Goal: Transaction & Acquisition: Register for event/course

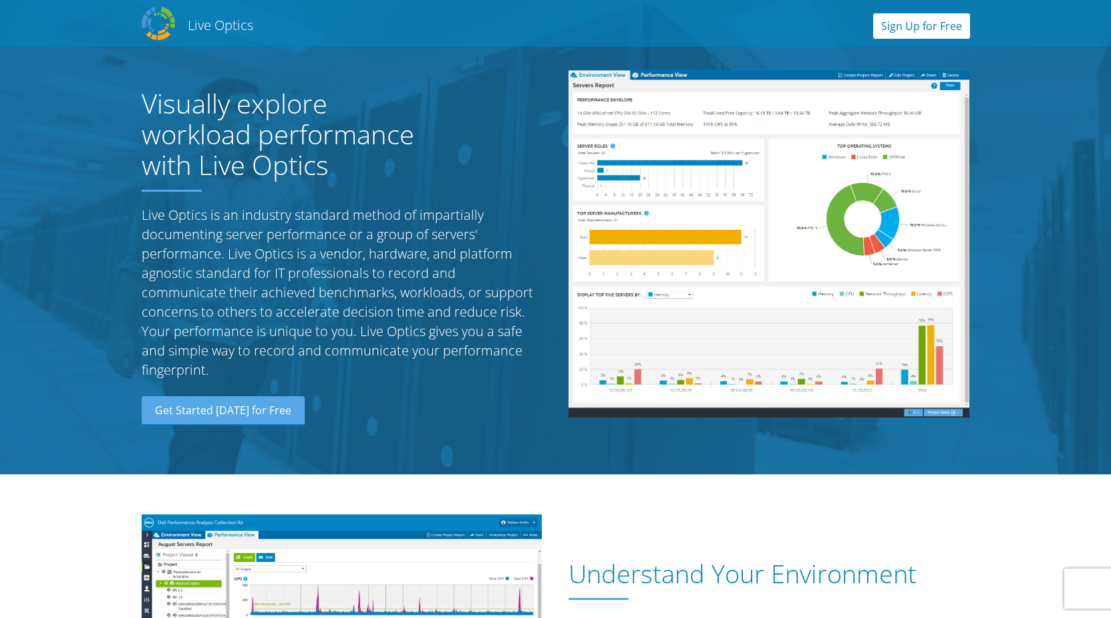
click at [912, 32] on link "Sign Up for Free" at bounding box center [921, 25] width 97 height 25
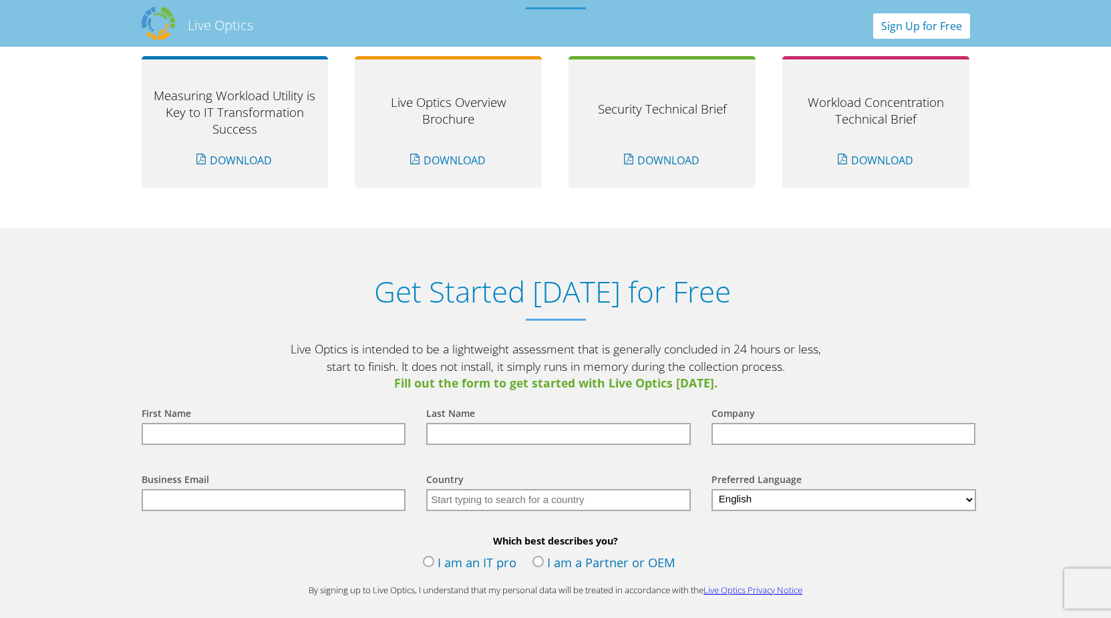
scroll to position [1393, 0]
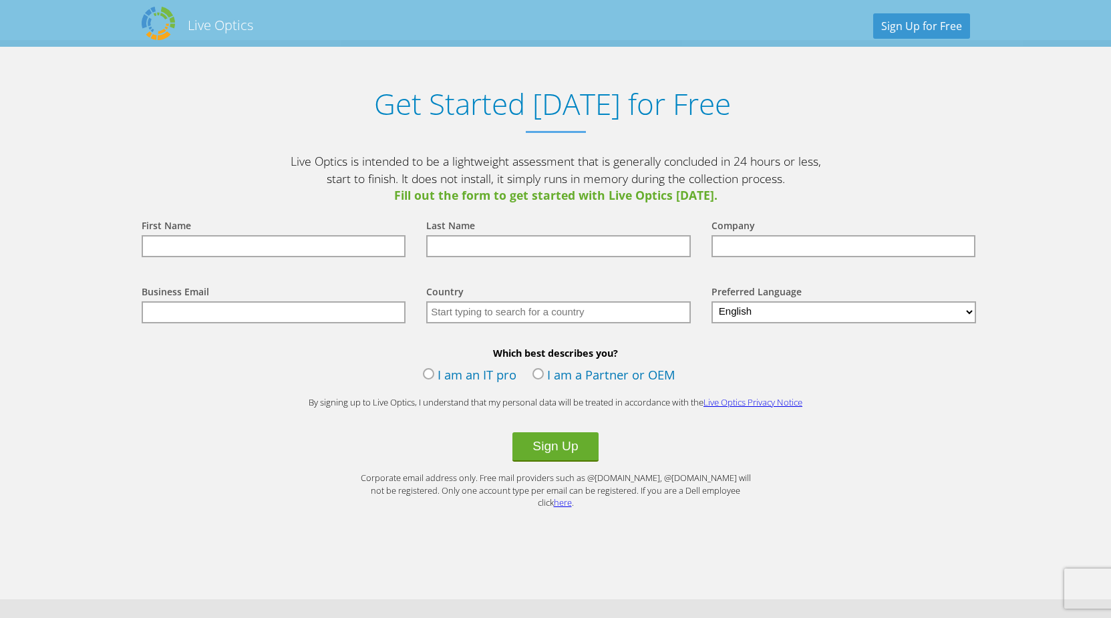
click at [208, 251] on input "text" at bounding box center [274, 246] width 265 height 22
type input "admin"
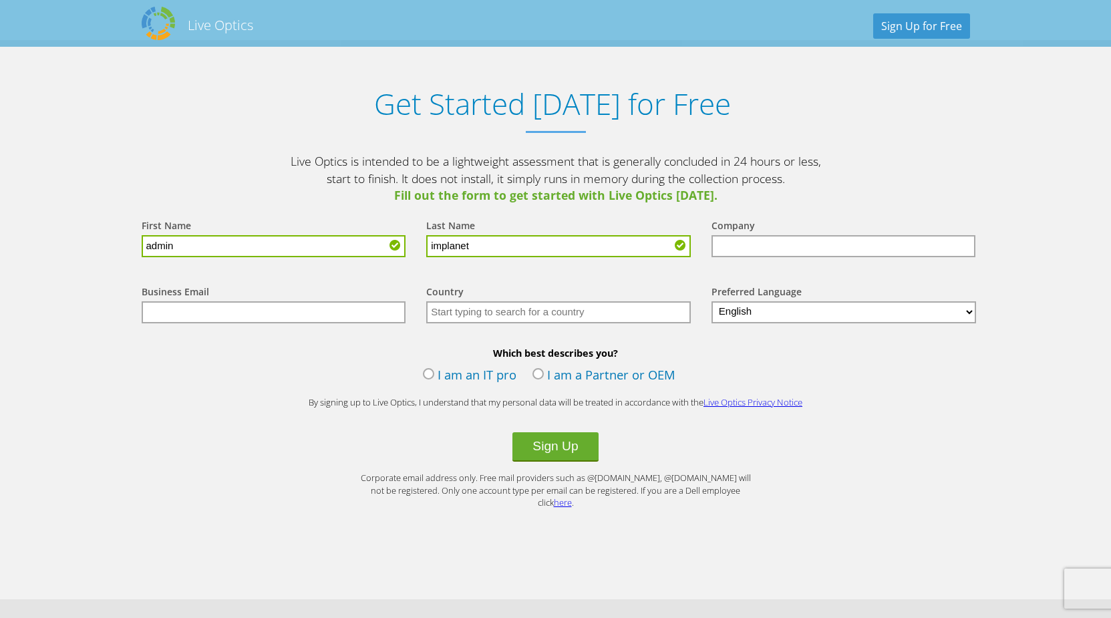
type input "implanet"
type input "IMP"
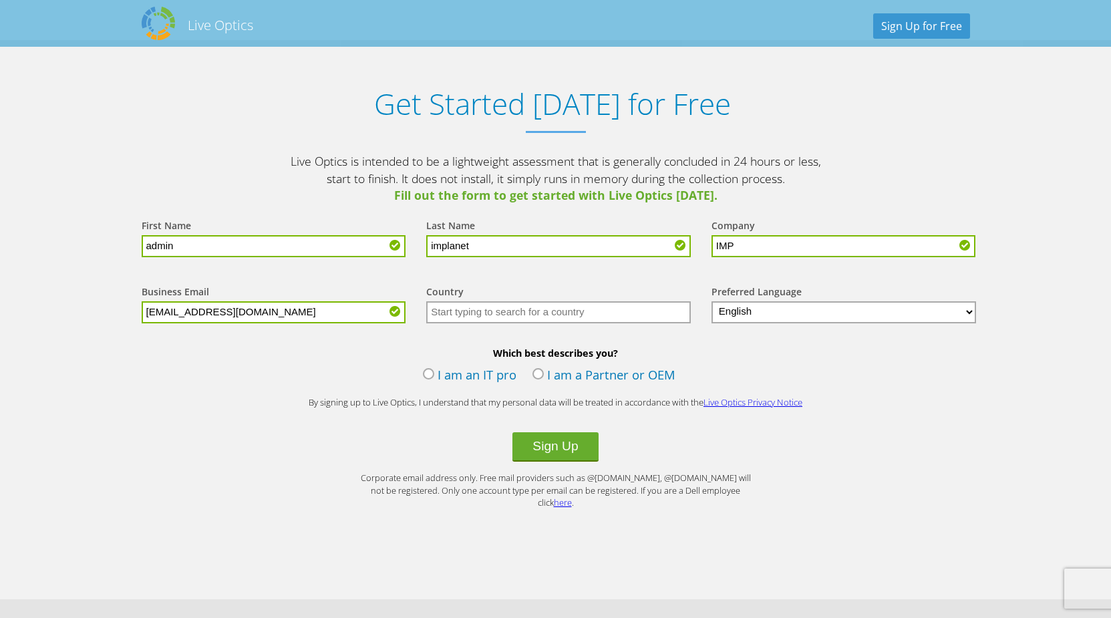
type input "admin@implanet.com"
type input "France"
click at [426, 378] on label "I am an IT pro" at bounding box center [470, 376] width 94 height 20
click at [0, 0] on input "I am an IT pro" at bounding box center [0, 0] width 0 height 0
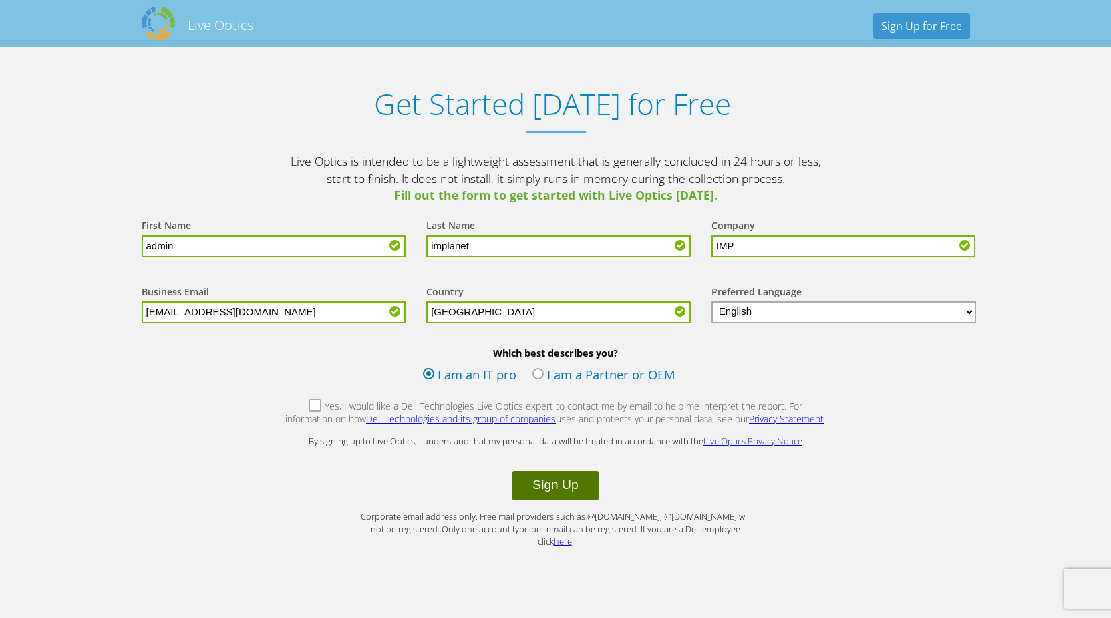
click at [558, 488] on button "Sign Up" at bounding box center [555, 485] width 86 height 29
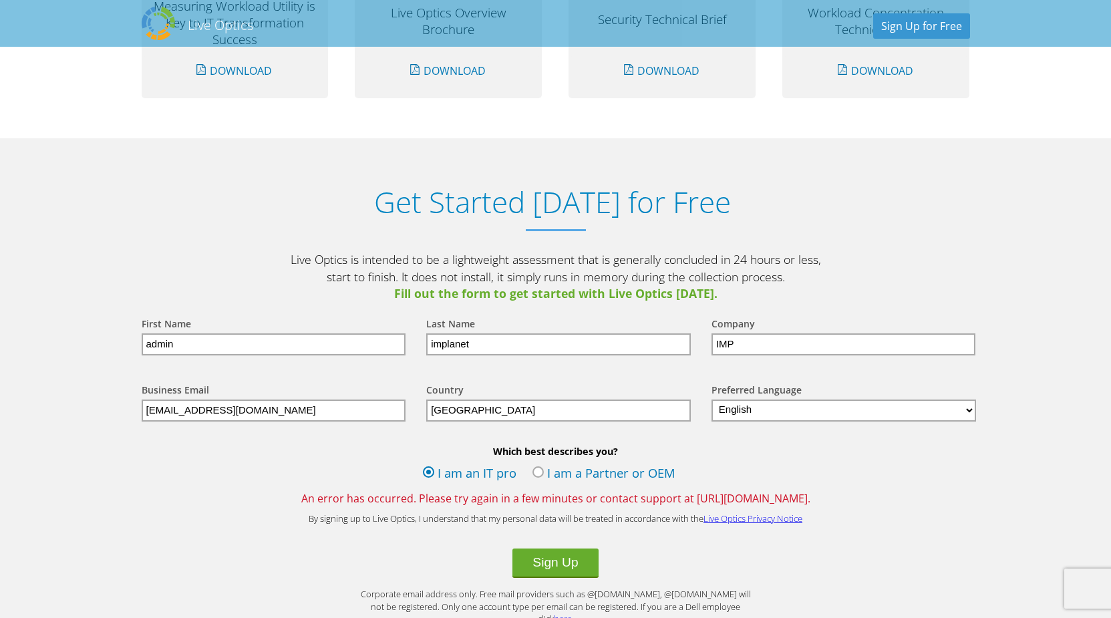
scroll to position [1363, 0]
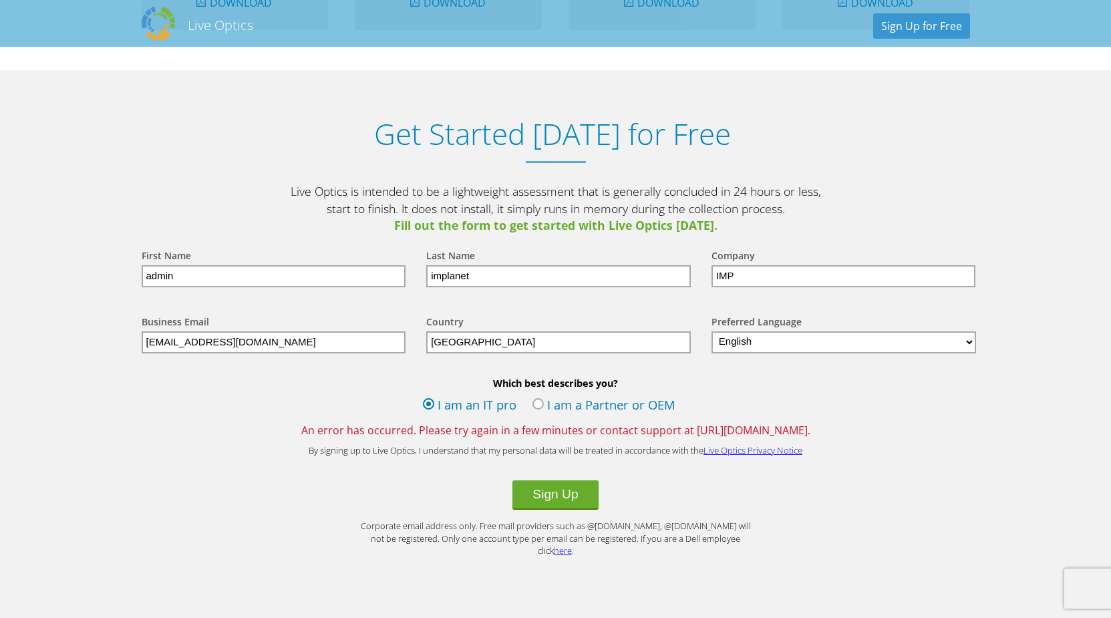
click at [535, 404] on label "I am a Partner or OEM" at bounding box center [603, 406] width 143 height 20
click at [0, 0] on input "I am a Partner or OEM" at bounding box center [0, 0] width 0 height 0
click at [430, 404] on label "I am an IT pro" at bounding box center [470, 406] width 94 height 20
click at [0, 0] on input "I am an IT pro" at bounding box center [0, 0] width 0 height 0
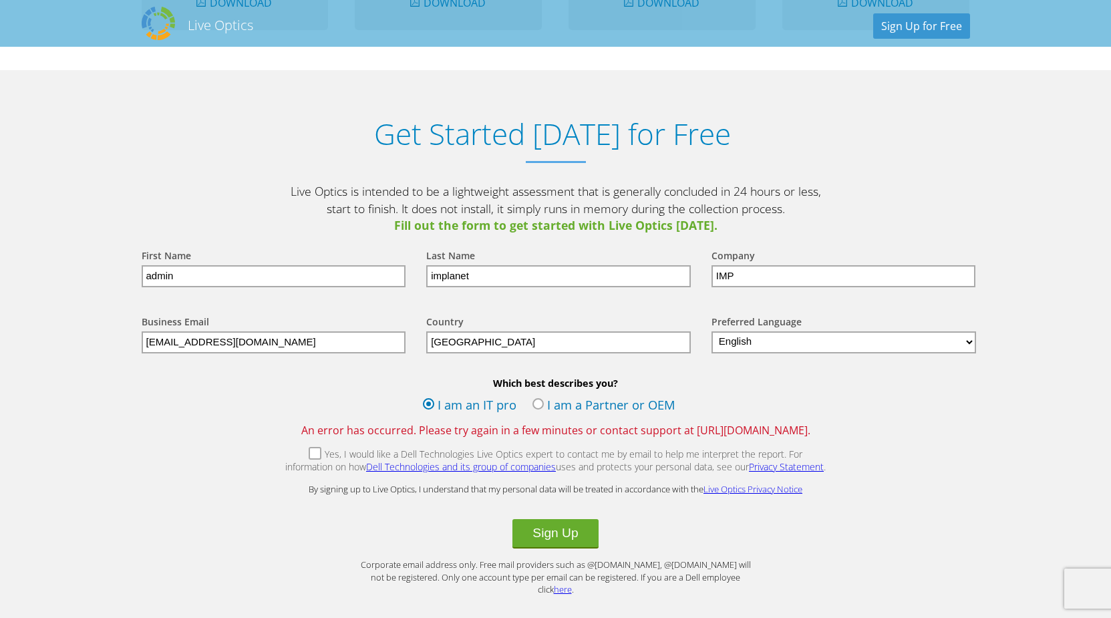
click at [290, 452] on label "Yes, I would like a Dell Technologies Live Optics expert to contact me by email…" at bounding box center [556, 462] width 542 height 29
click at [0, 0] on input "Yes, I would like a Dell Technologies Live Optics expert to contact me by email…" at bounding box center [0, 0] width 0 height 0
click at [548, 538] on button "Sign Up" at bounding box center [555, 533] width 86 height 29
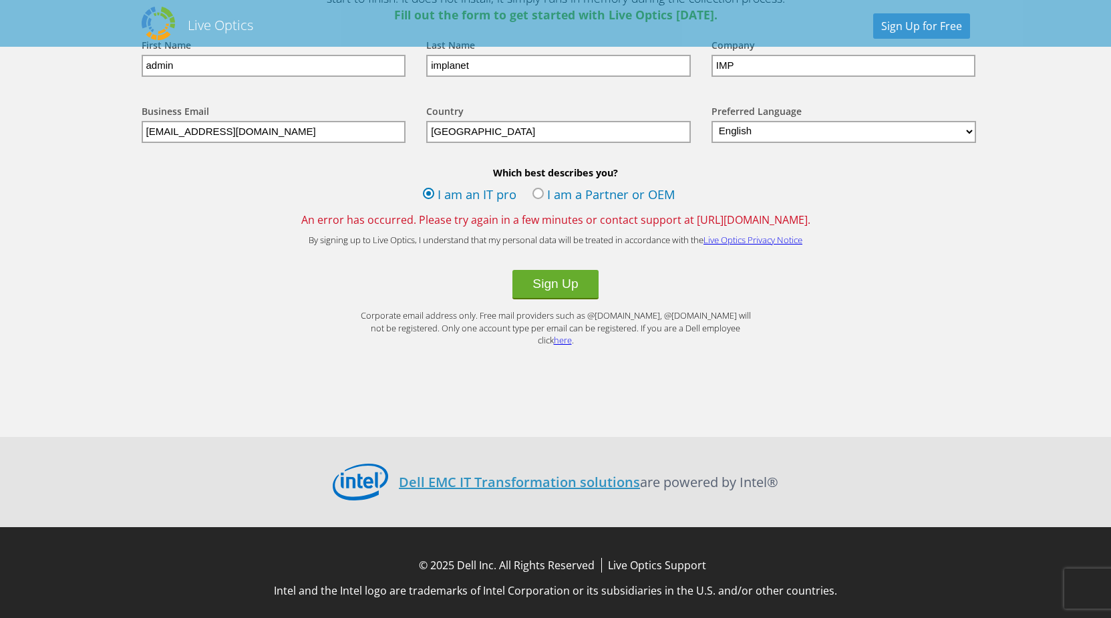
scroll to position [1233, 0]
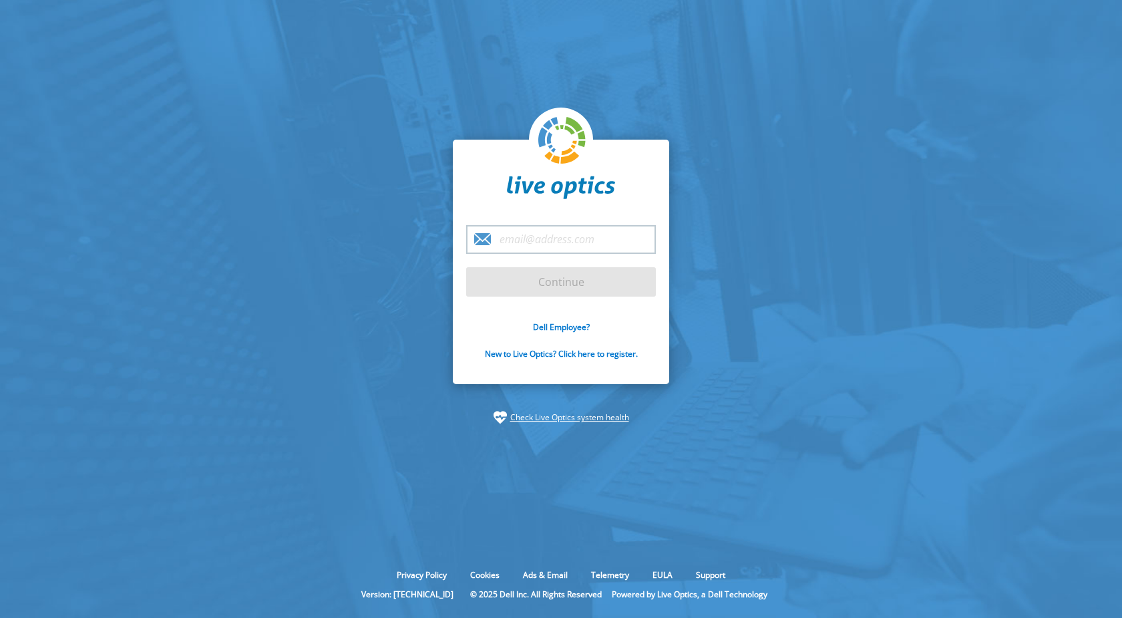
click at [547, 241] on input "email" at bounding box center [561, 239] width 190 height 29
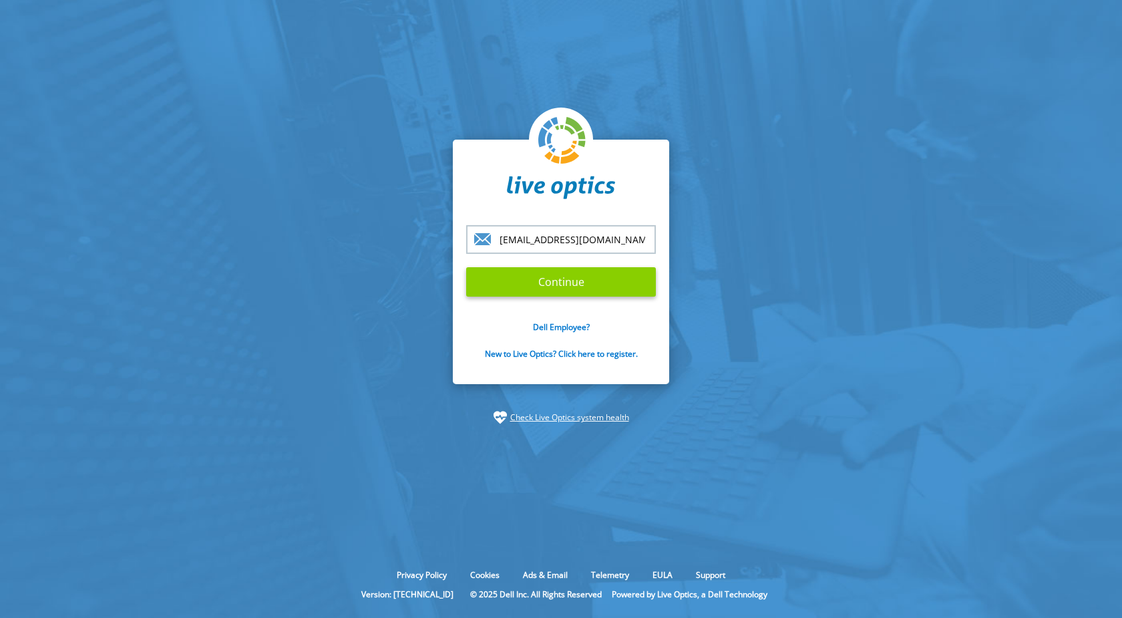
type input "admin@implanet.com"
click at [567, 278] on input "Continue" at bounding box center [561, 281] width 190 height 29
click at [577, 281] on input "Continue" at bounding box center [561, 281] width 190 height 29
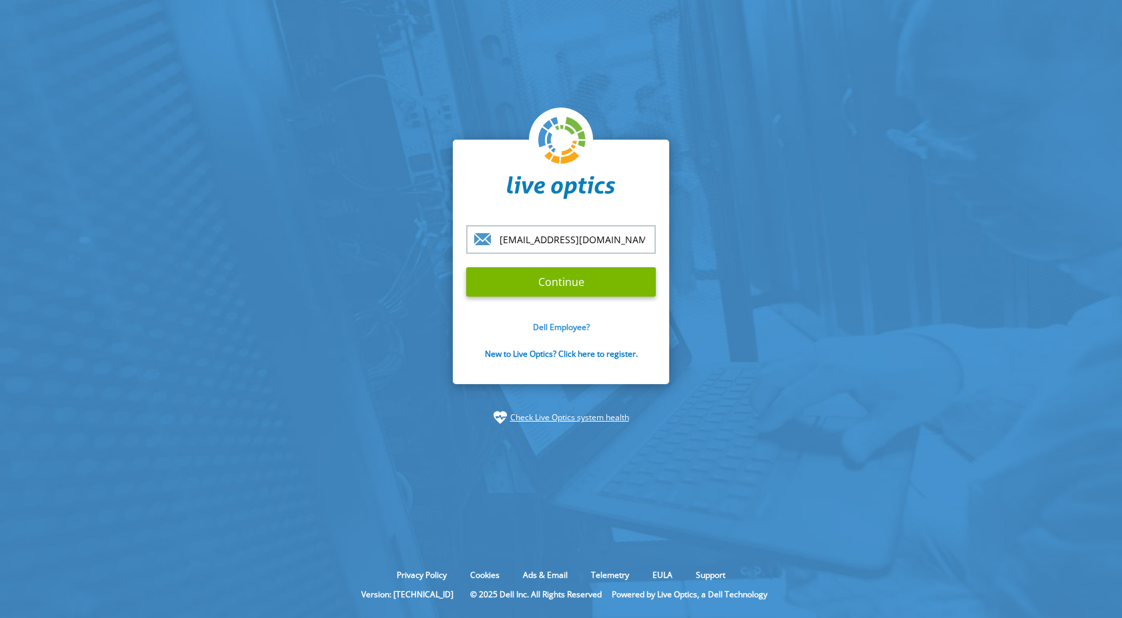
click at [549, 326] on link "Dell Employee?" at bounding box center [561, 326] width 57 height 11
